Goal: Task Accomplishment & Management: Manage account settings

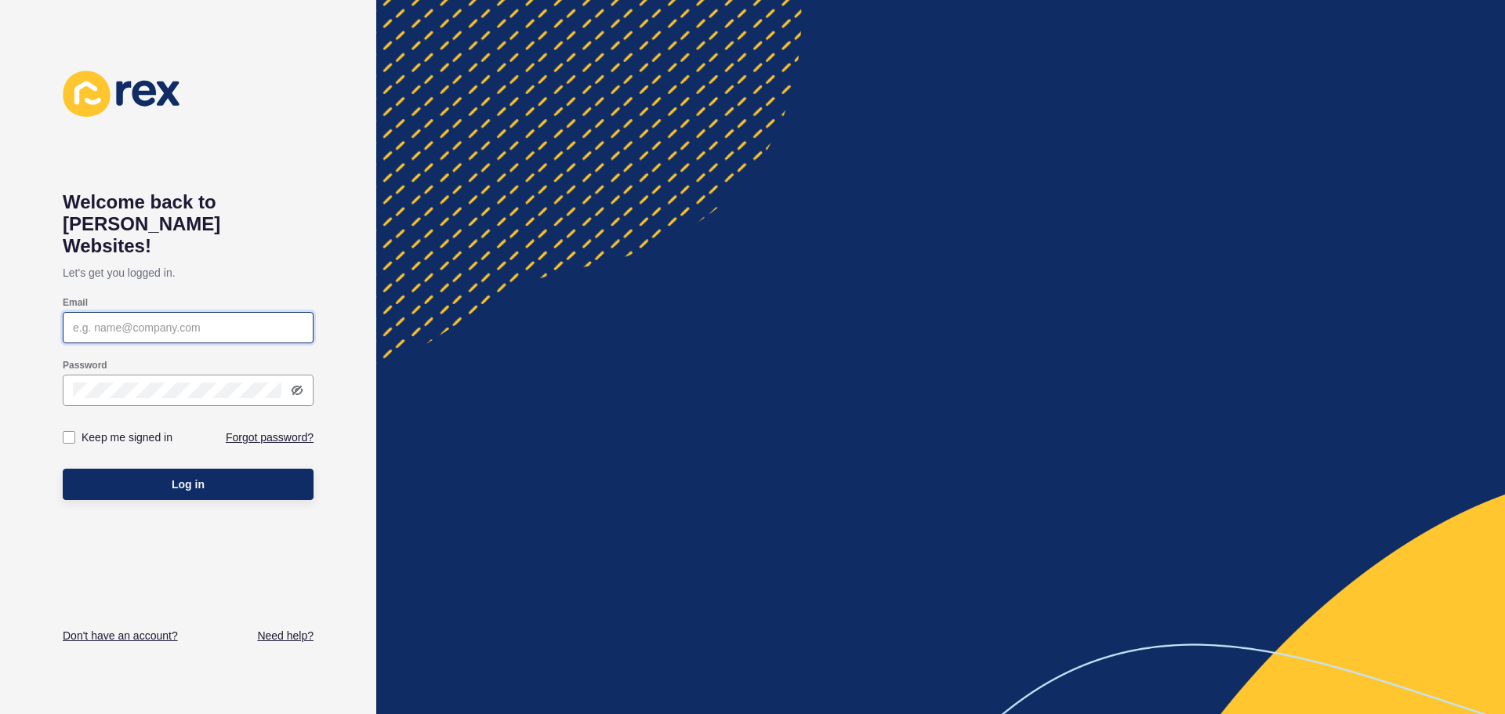
click at [100, 320] on input "Email" at bounding box center [188, 328] width 231 height 16
type input "[EMAIL_ADDRESS][DOMAIN_NAME]"
click at [252, 430] on link "Forgot password?" at bounding box center [270, 438] width 88 height 16
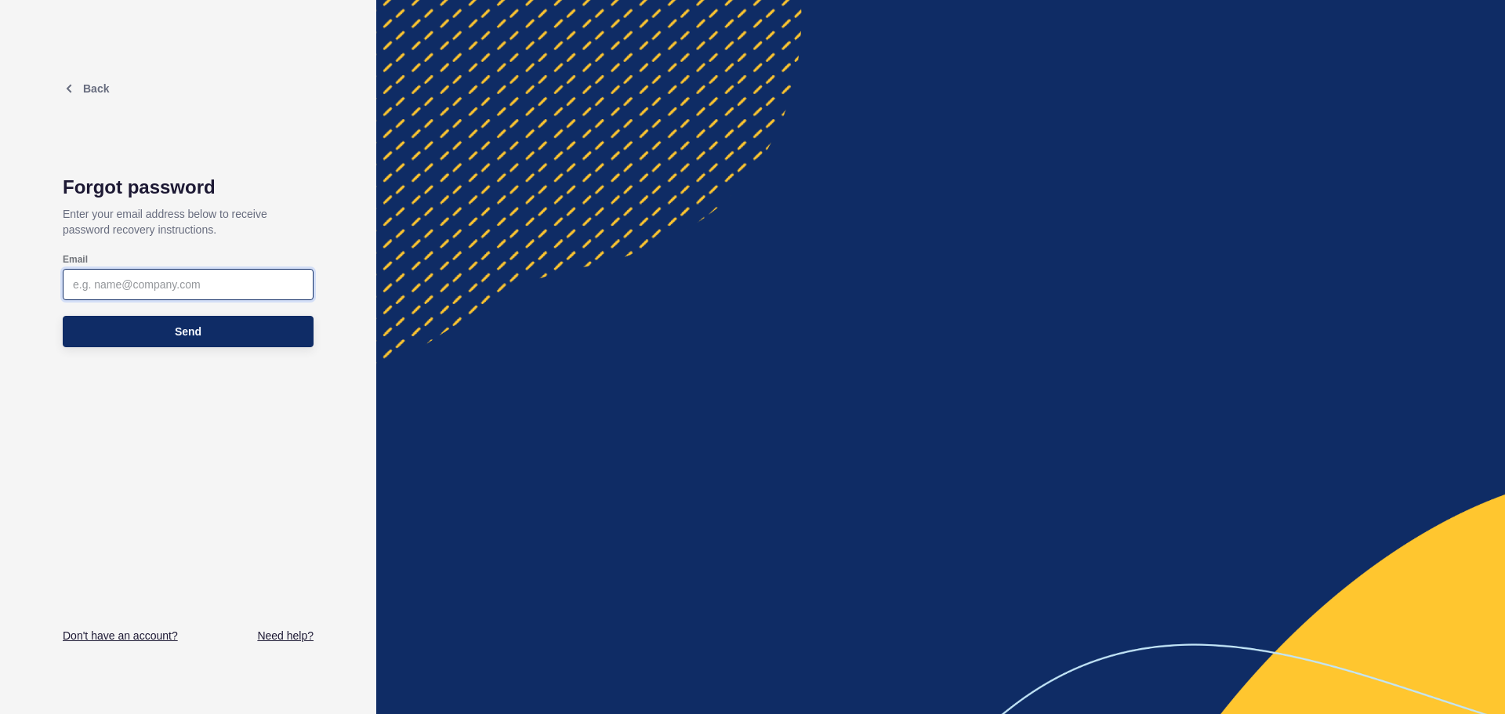
click at [103, 286] on input "Email" at bounding box center [188, 285] width 231 height 16
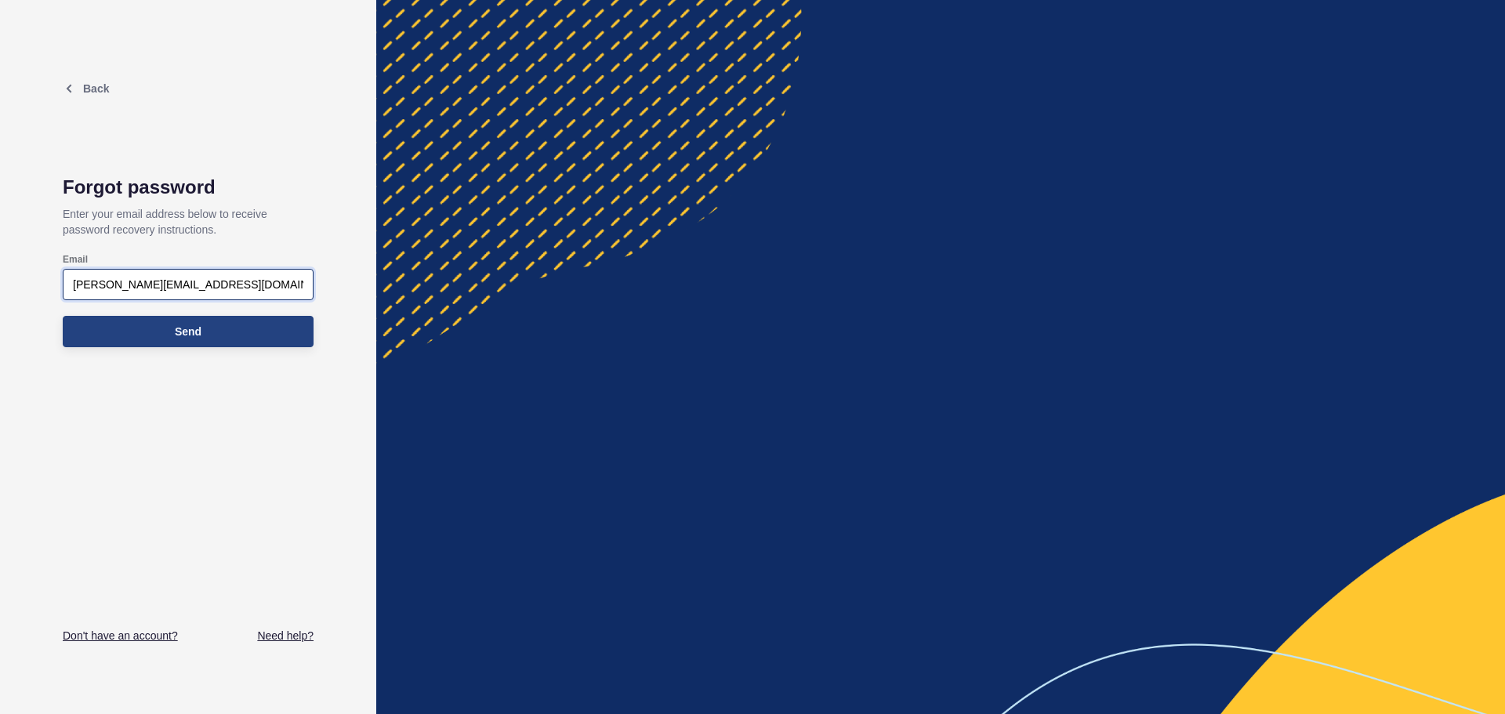
type input "[PERSON_NAME][EMAIL_ADDRESS][DOMAIN_NAME]"
click at [198, 343] on button "Send" at bounding box center [188, 331] width 251 height 31
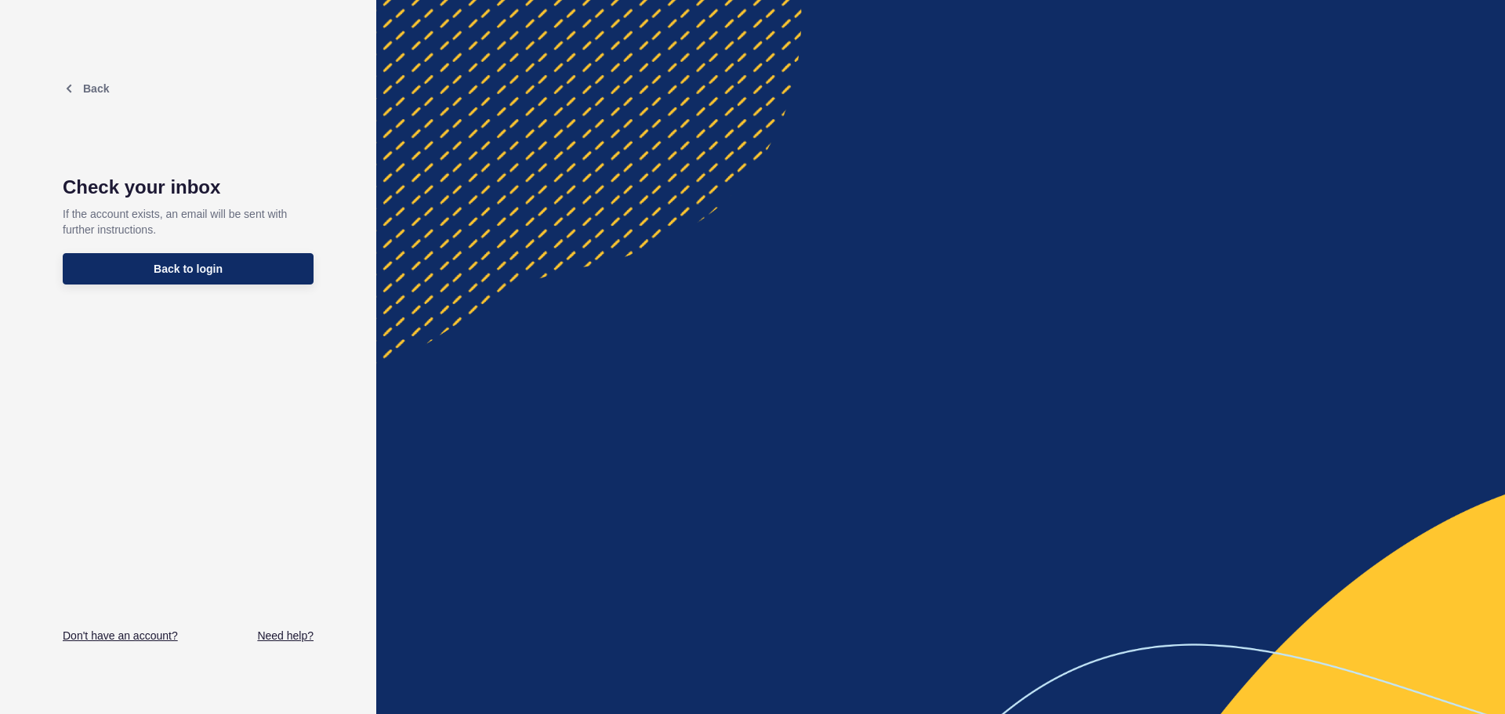
click at [214, 217] on p "If the account exists, an email will be sent with further instructions." at bounding box center [188, 221] width 251 height 47
click at [153, 233] on p "If the account exists, an email will be sent with further instructions." at bounding box center [188, 221] width 251 height 47
